Goal: Task Accomplishment & Management: Use online tool/utility

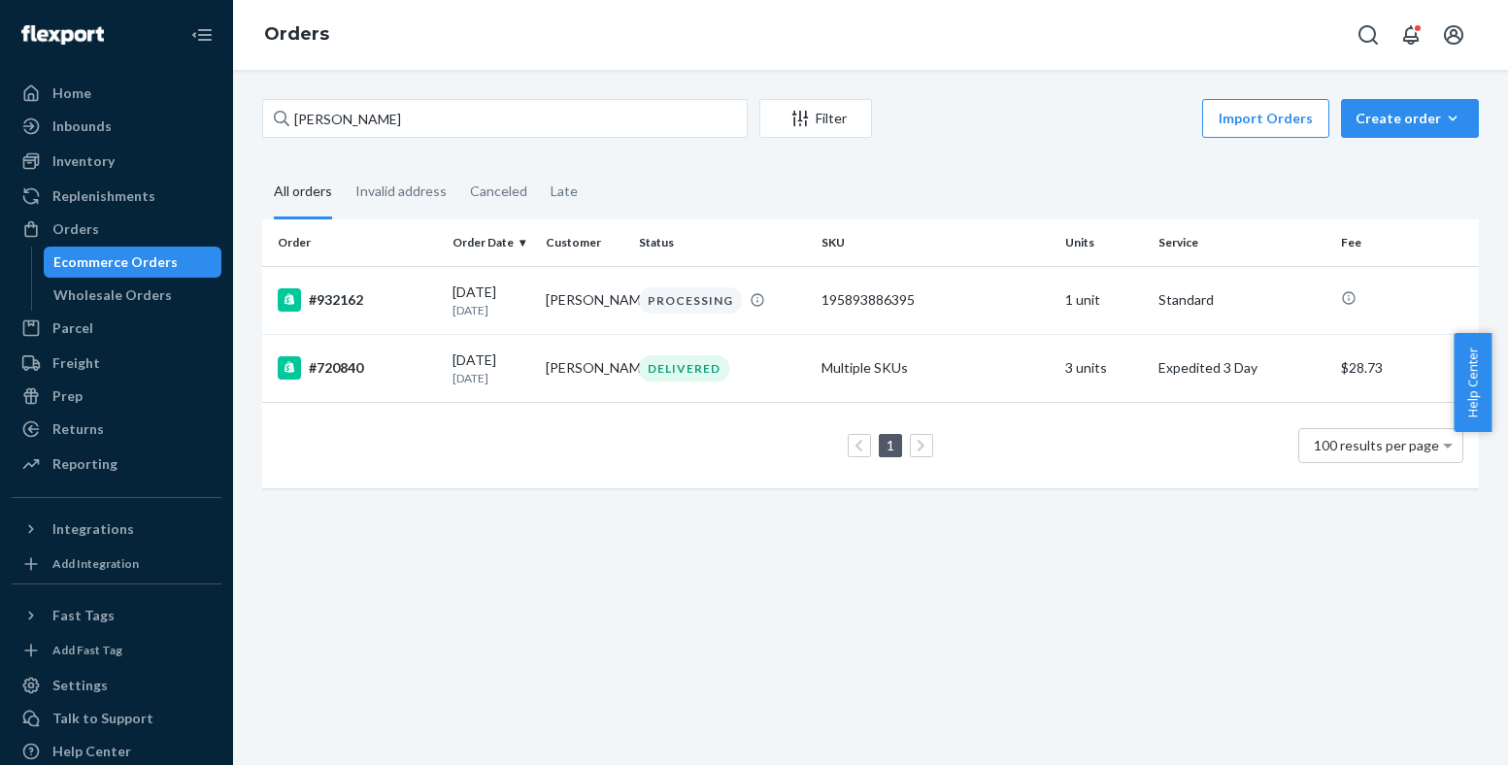
click at [1443, 122] on icon "button" at bounding box center [1452, 118] width 19 height 19
click at [1393, 162] on button "Ecommerce order" at bounding box center [1375, 141] width 173 height 42
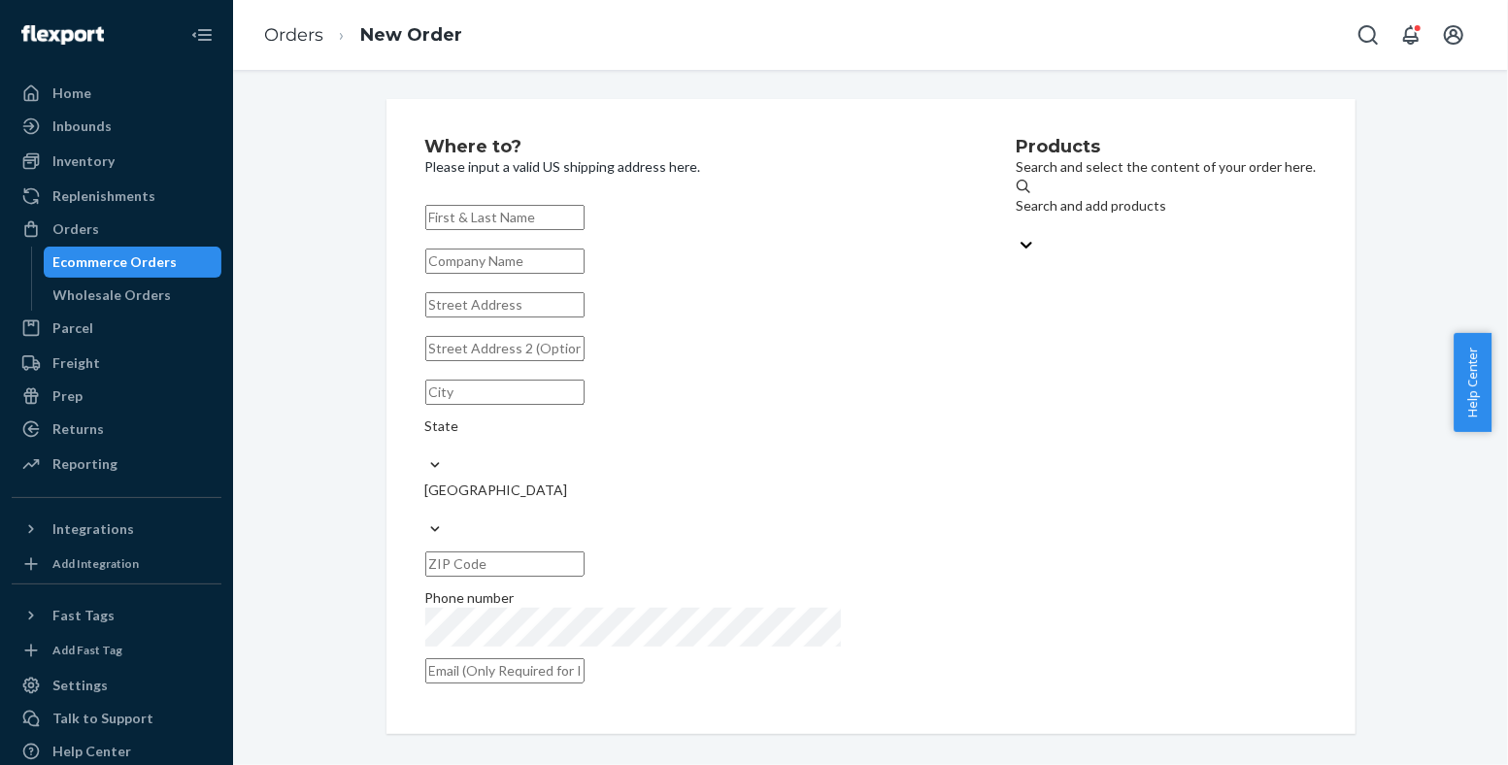
click at [1183, 218] on div "Search and add products" at bounding box center [1167, 215] width 300 height 39
click at [1019, 218] on input "Search and add products" at bounding box center [1018, 225] width 2 height 19
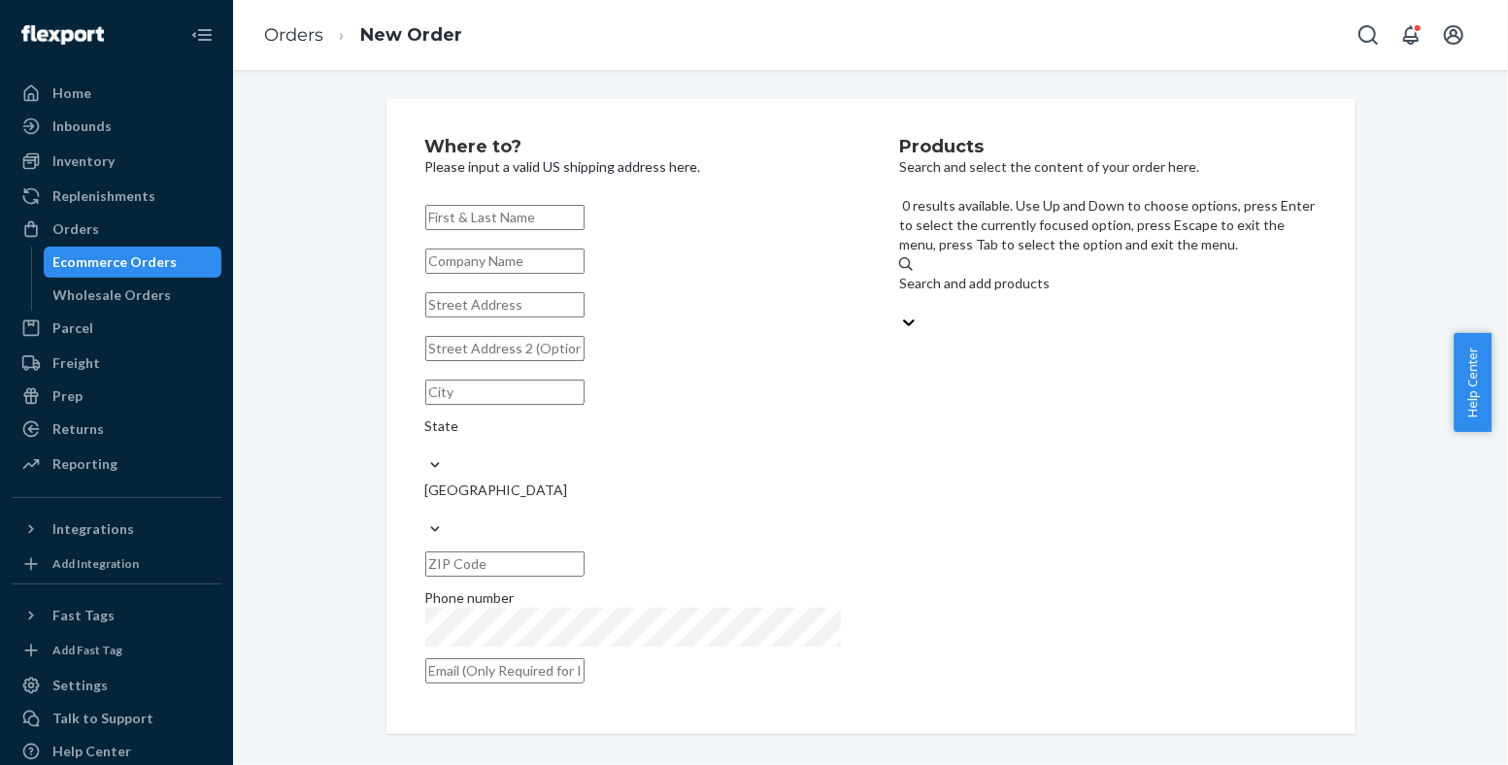
paste input "810114045244"
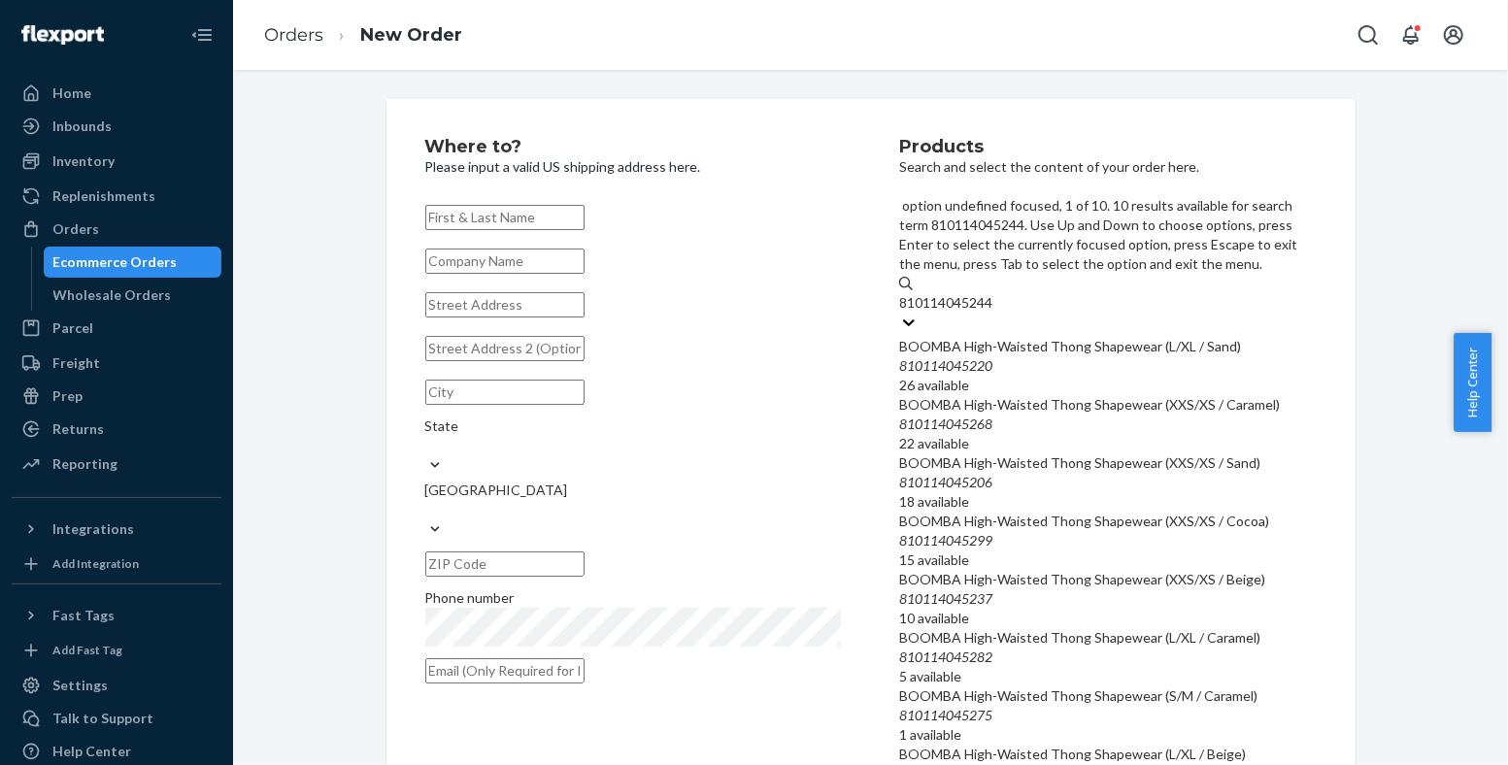
scroll to position [563, 0]
type input "810114045244"
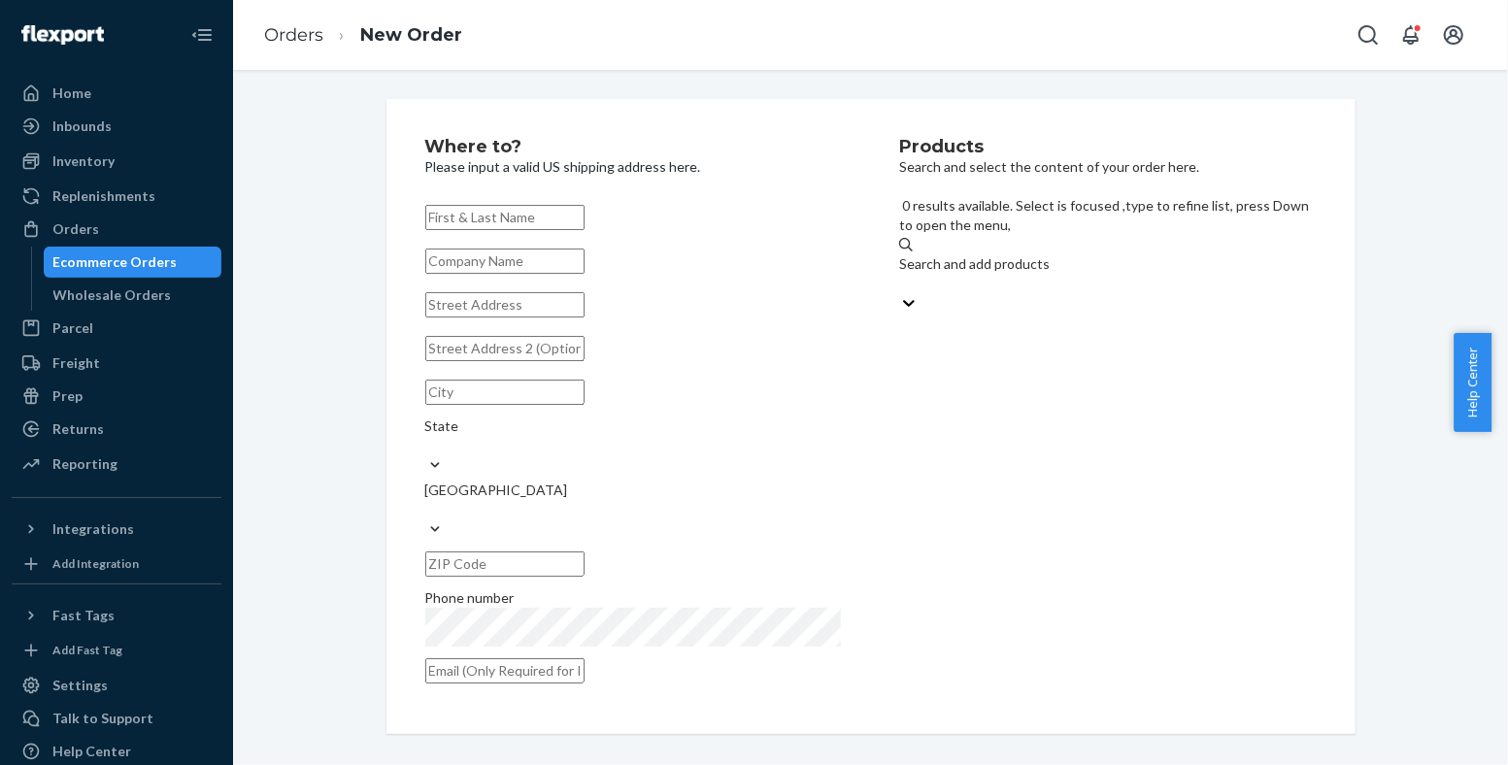
paste input "810114043882"
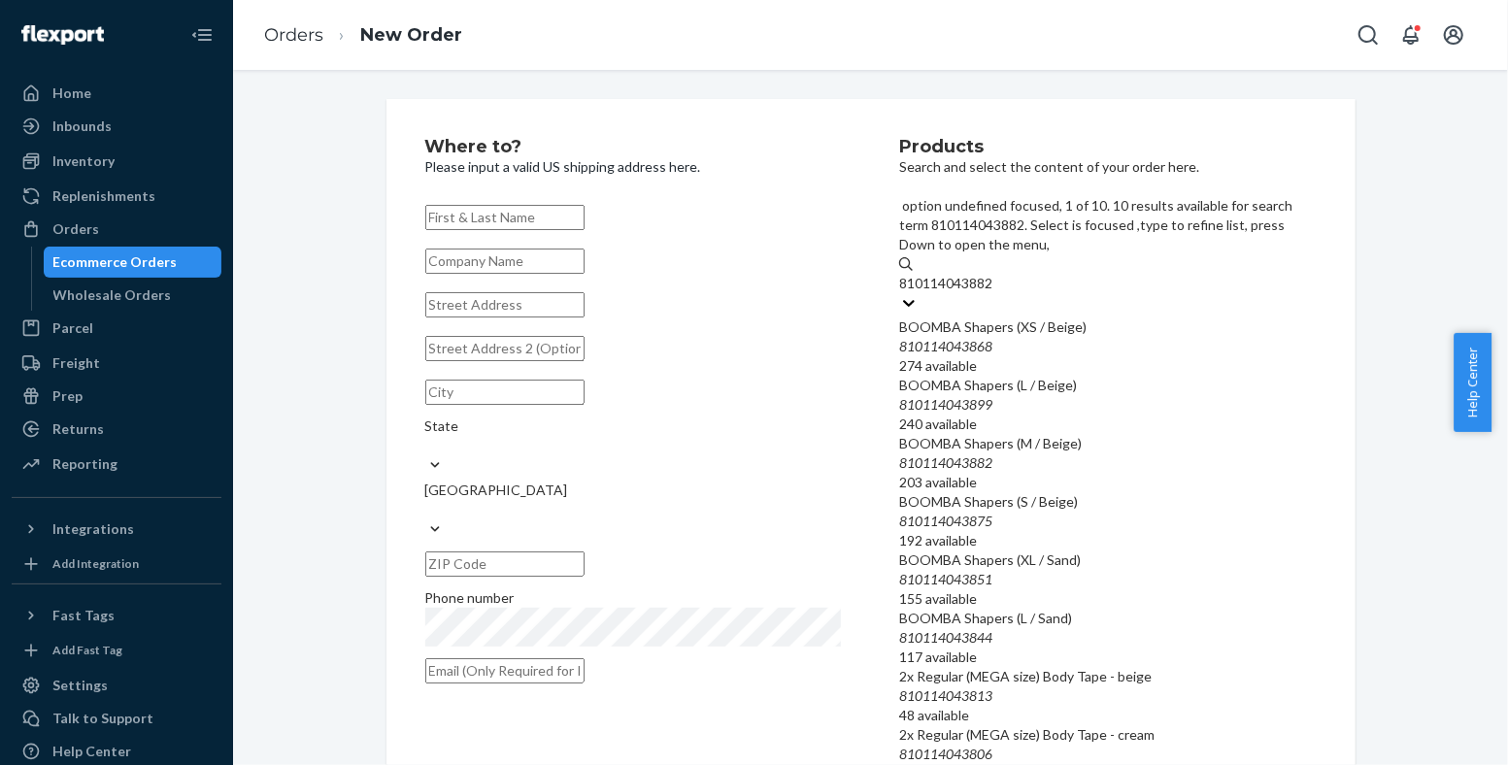
type input "810114043882"
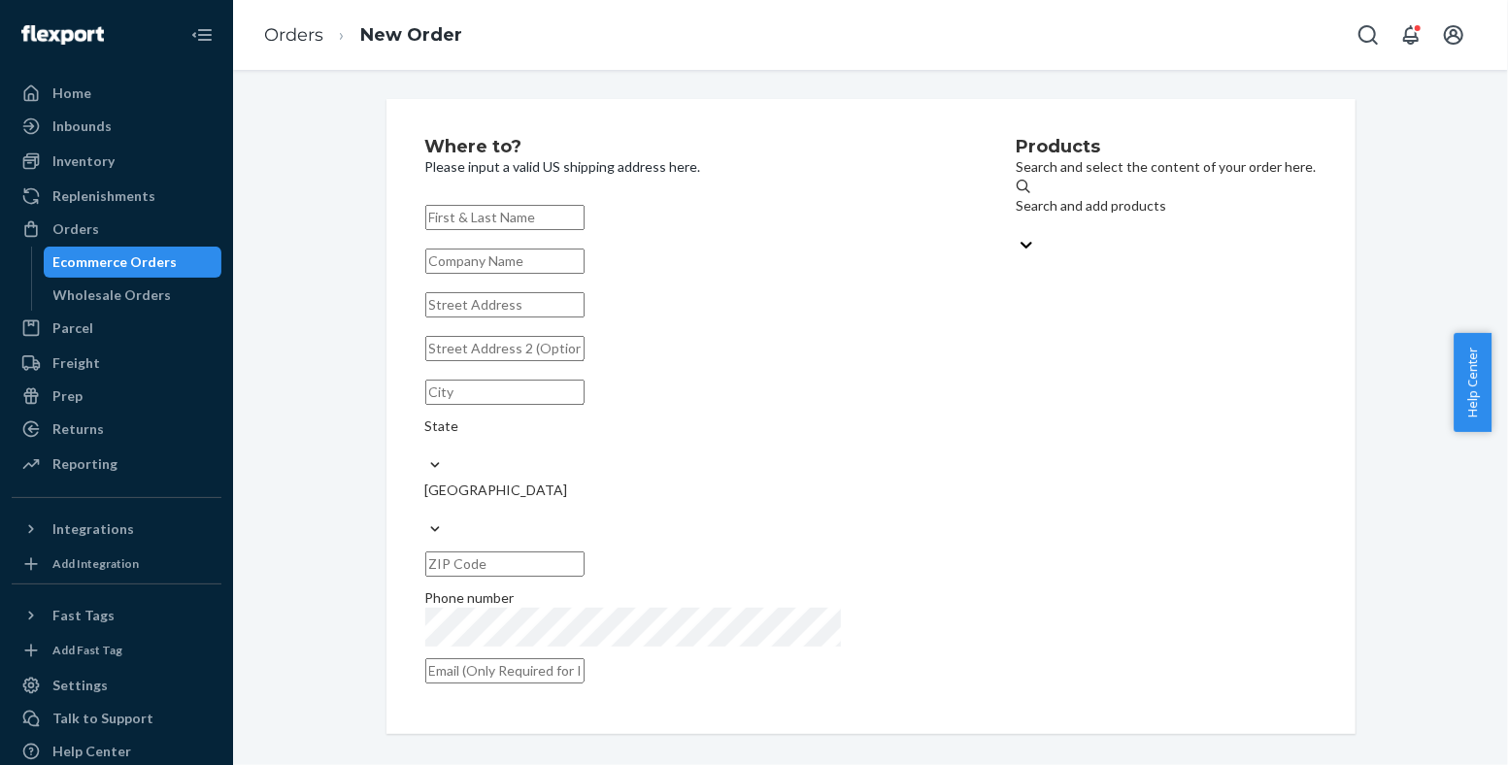
click at [133, 249] on div "Ecommerce Orders" at bounding box center [133, 262] width 175 height 27
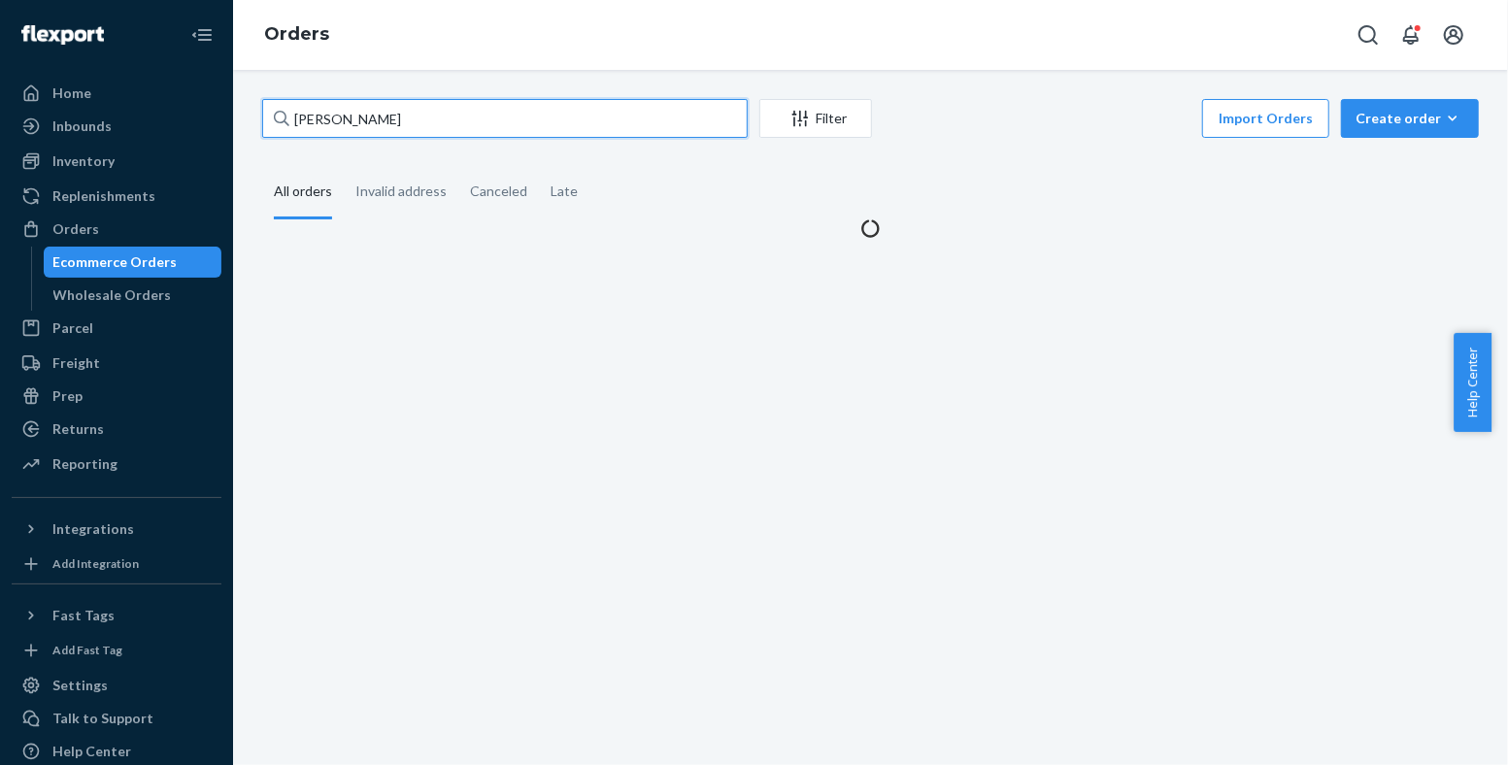
click at [464, 128] on input "[PERSON_NAME]" at bounding box center [504, 118] width 485 height 39
paste input "[PERSON_NAME]"
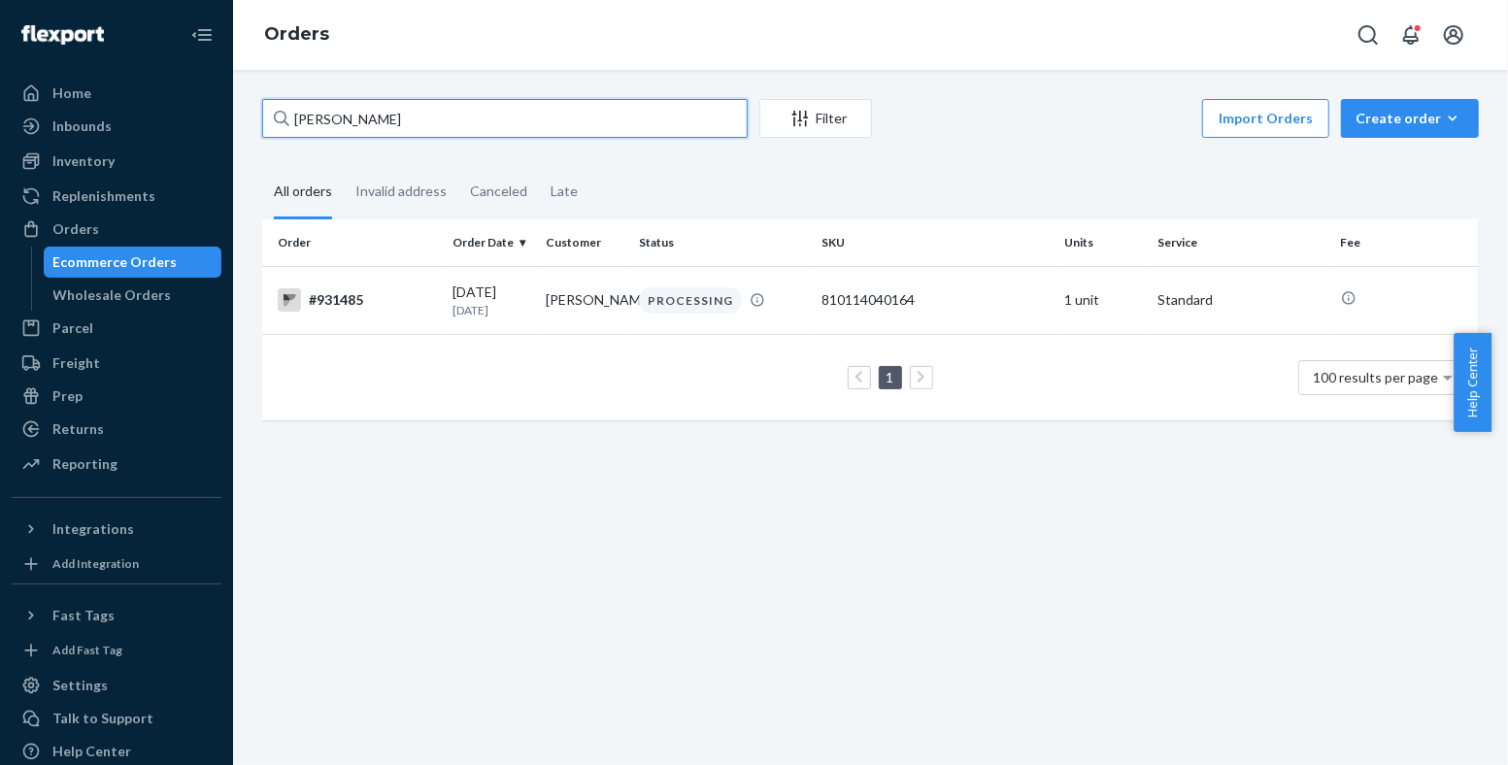
paste input "[PERSON_NAME]"
type input "[PERSON_NAME]"
click at [1443, 114] on icon "button" at bounding box center [1452, 118] width 19 height 19
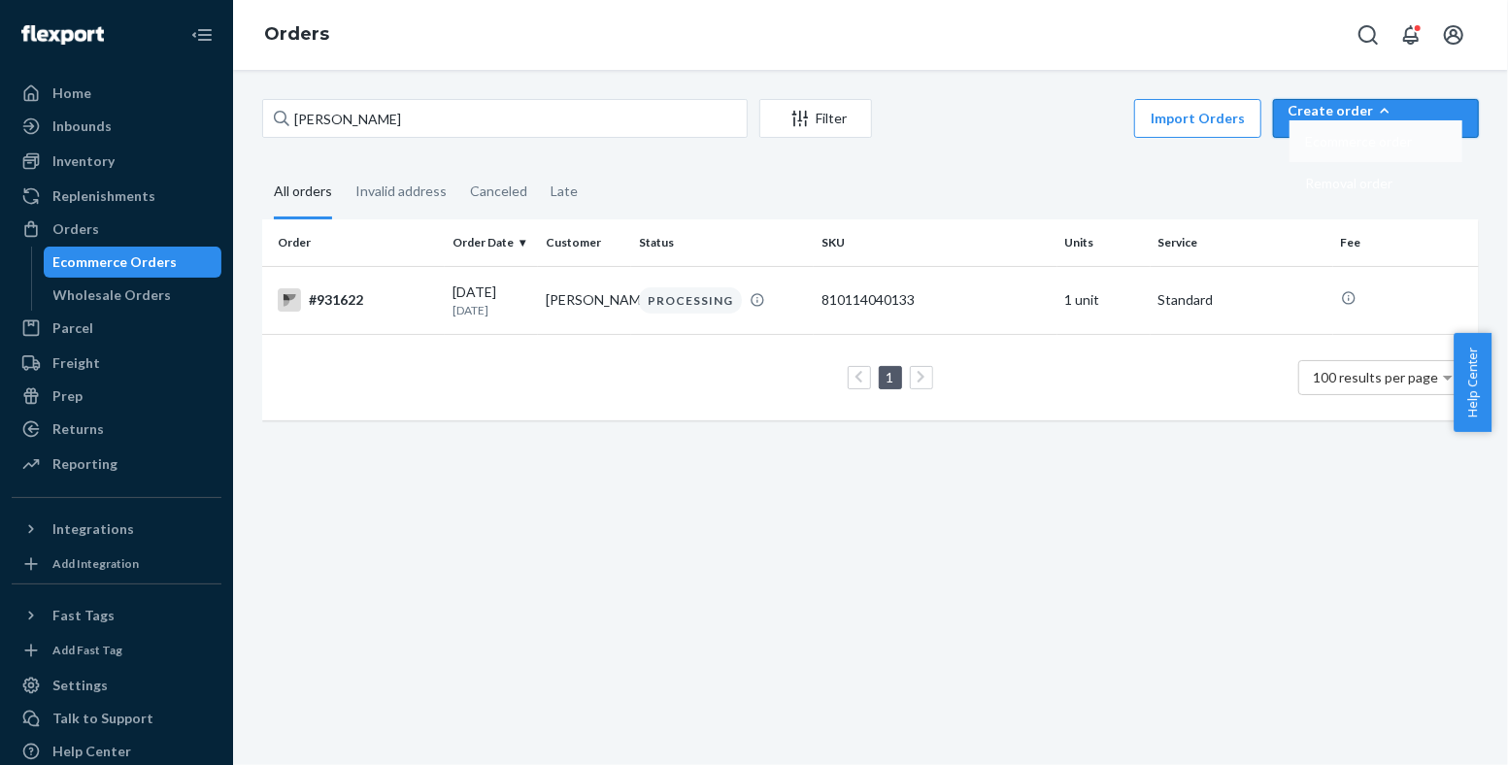
click at [1385, 152] on button "Ecommerce order" at bounding box center [1375, 141] width 173 height 42
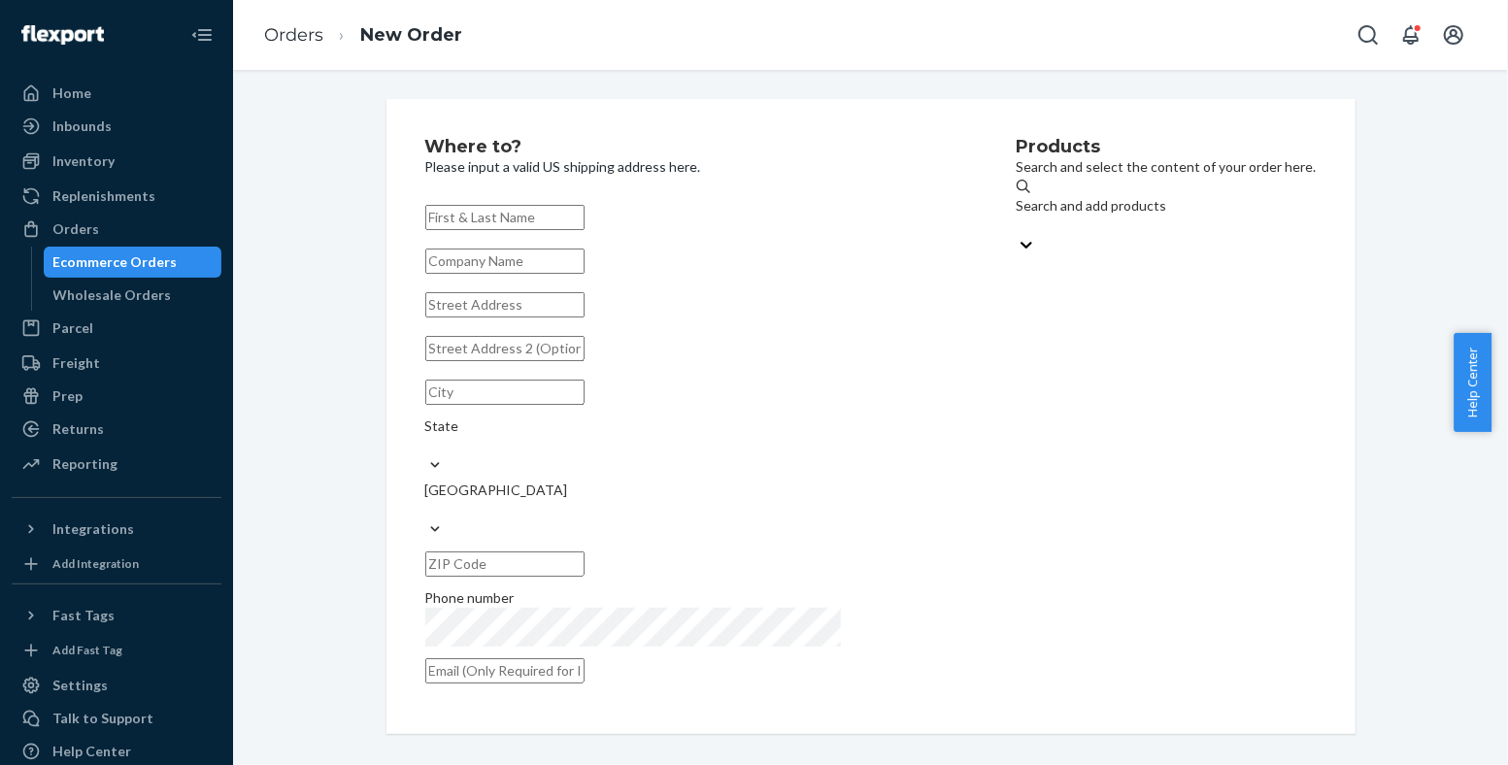
click at [1114, 196] on div "Search and add products" at bounding box center [1167, 215] width 300 height 39
click at [1019, 216] on input "Search and add products" at bounding box center [1018, 225] width 2 height 19
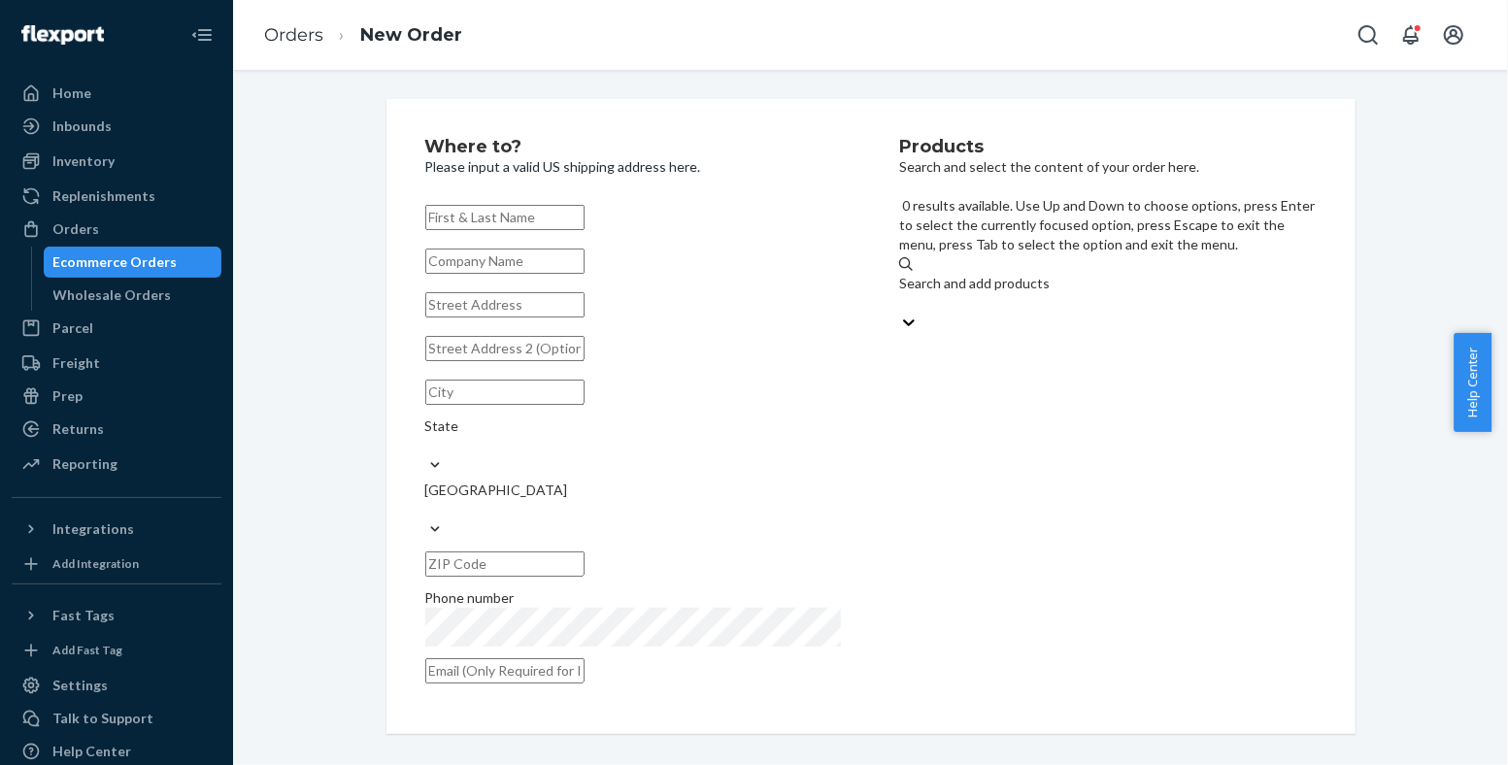
paste input "810114044087"
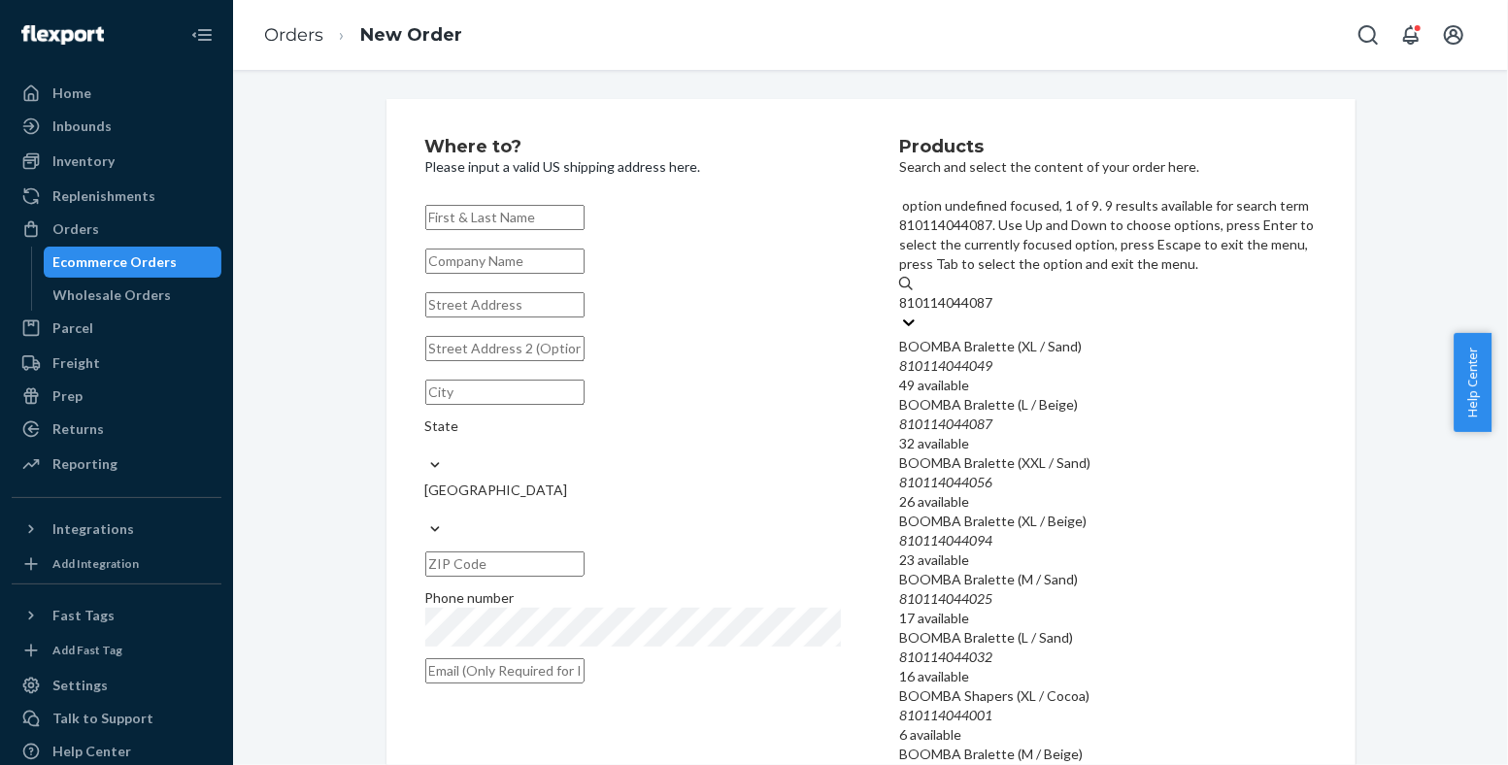
type input "810114044087"
